Goal: Check status

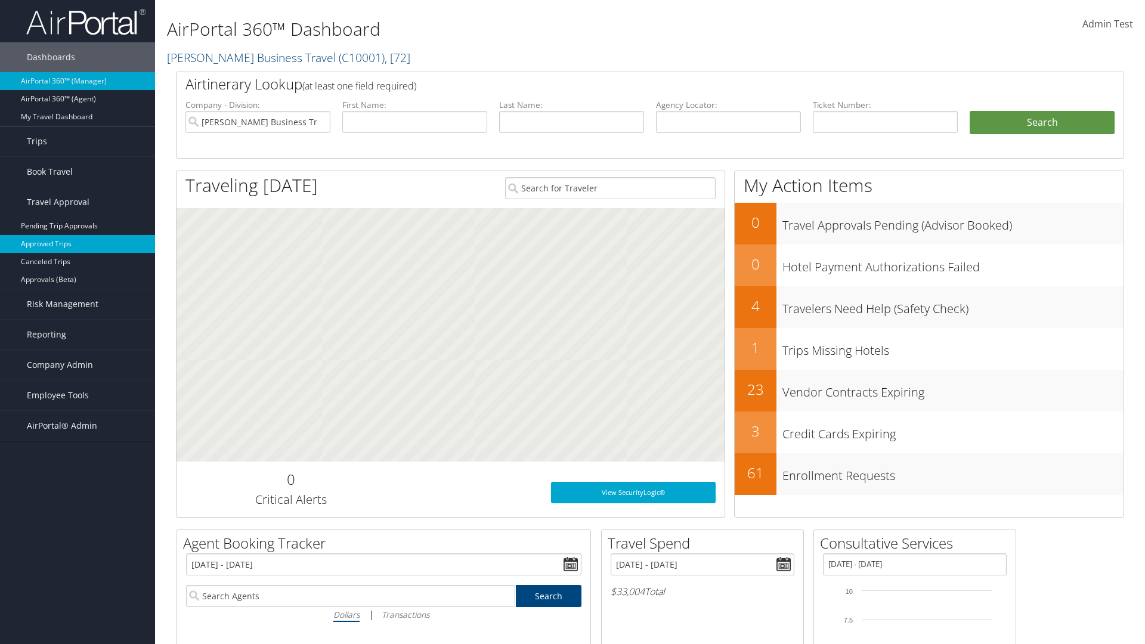
click at [78, 244] on link "Approved Trips" at bounding box center [77, 244] width 155 height 18
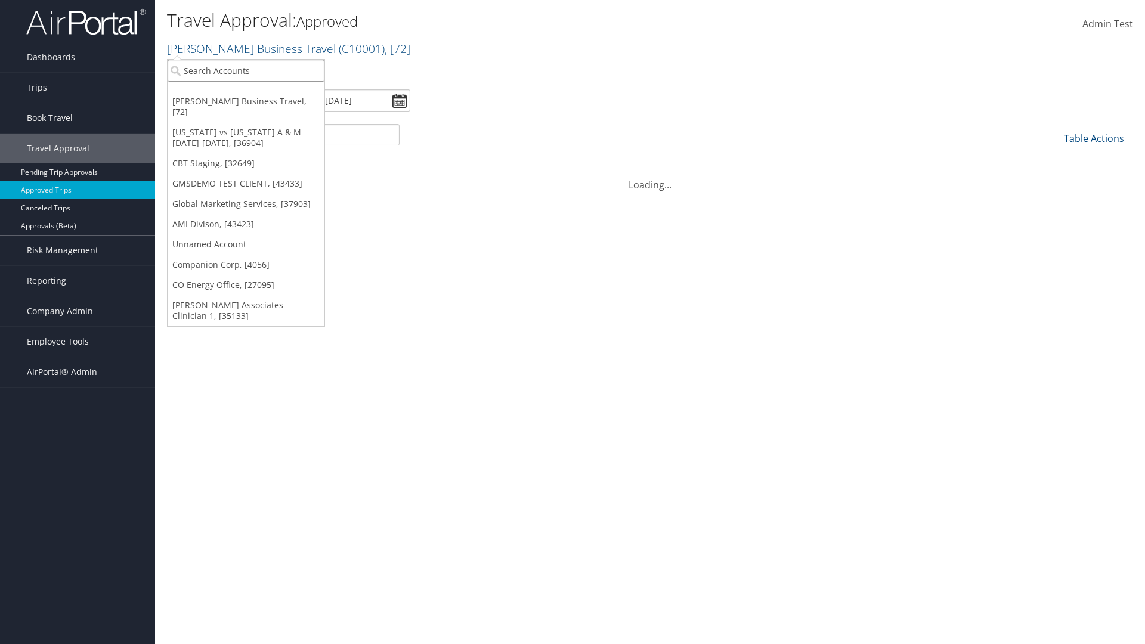
click at [246, 70] on input "search" at bounding box center [246, 71] width 157 height 22
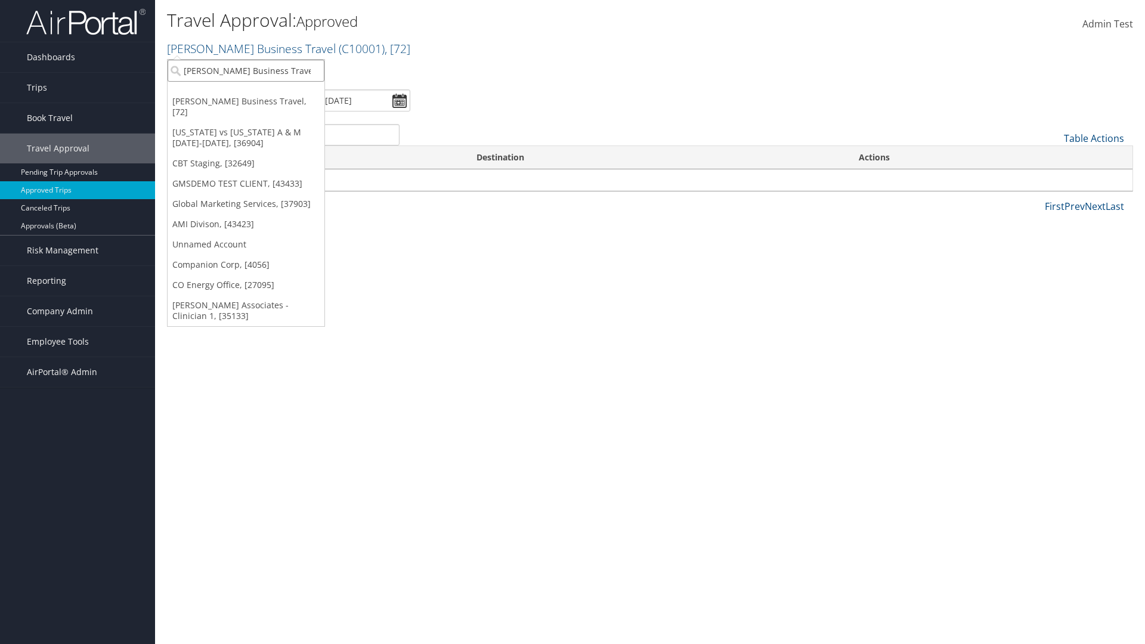
type input "[PERSON_NAME] Business Travel"
click at [262, 103] on div "Account" at bounding box center [262, 103] width 203 height 11
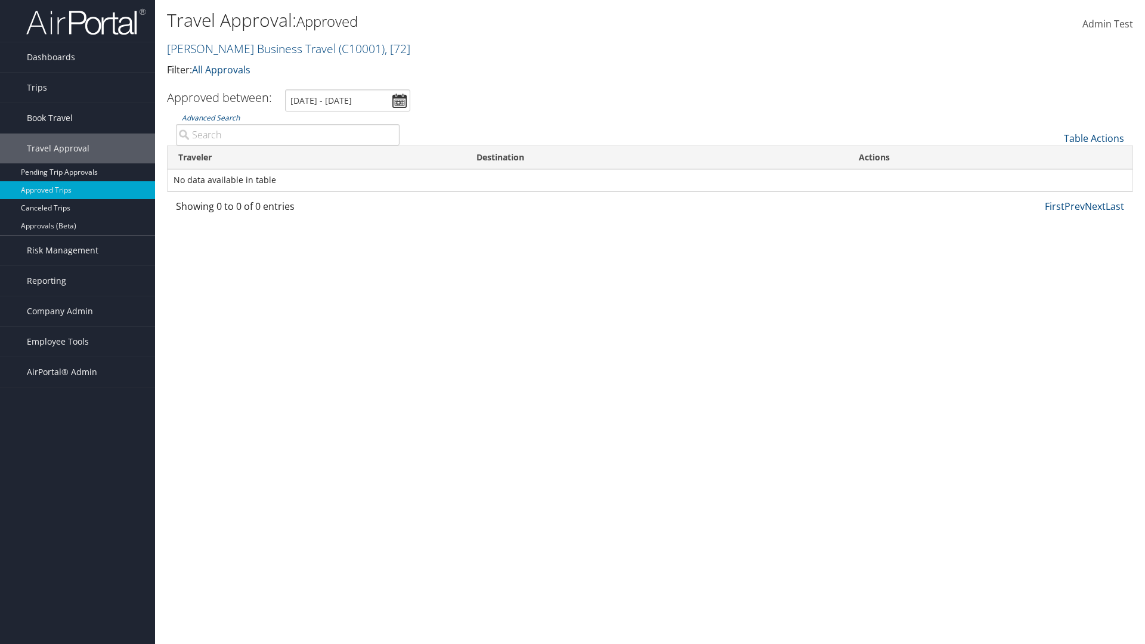
type input "[PERSON_NAME]"
